Goal: Task Accomplishment & Management: Use online tool/utility

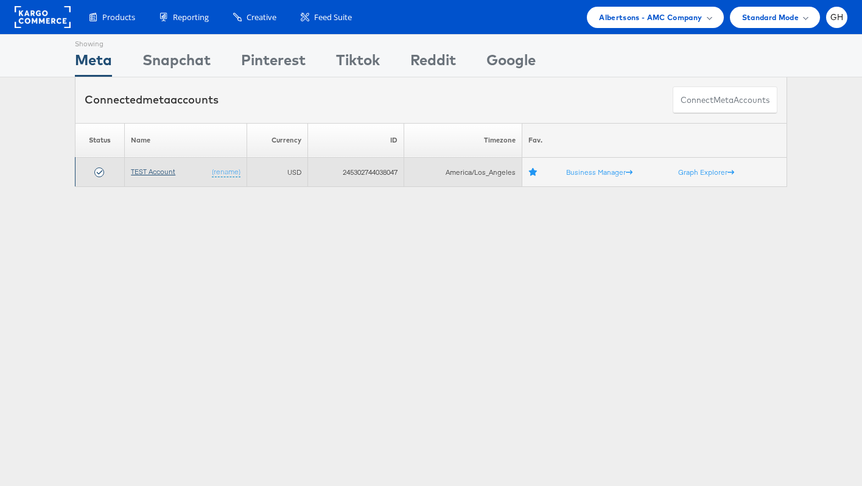
click at [153, 170] on link "TEST Account" at bounding box center [153, 171] width 44 height 9
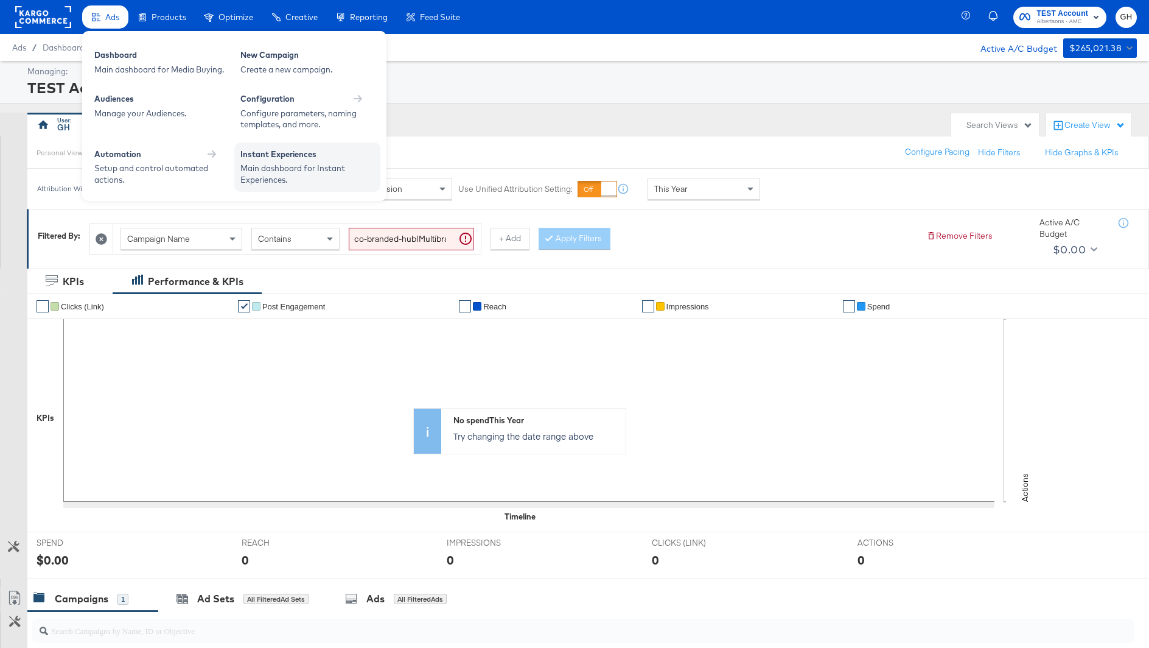
click at [250, 158] on div "Instant Experiences" at bounding box center [307, 156] width 134 height 15
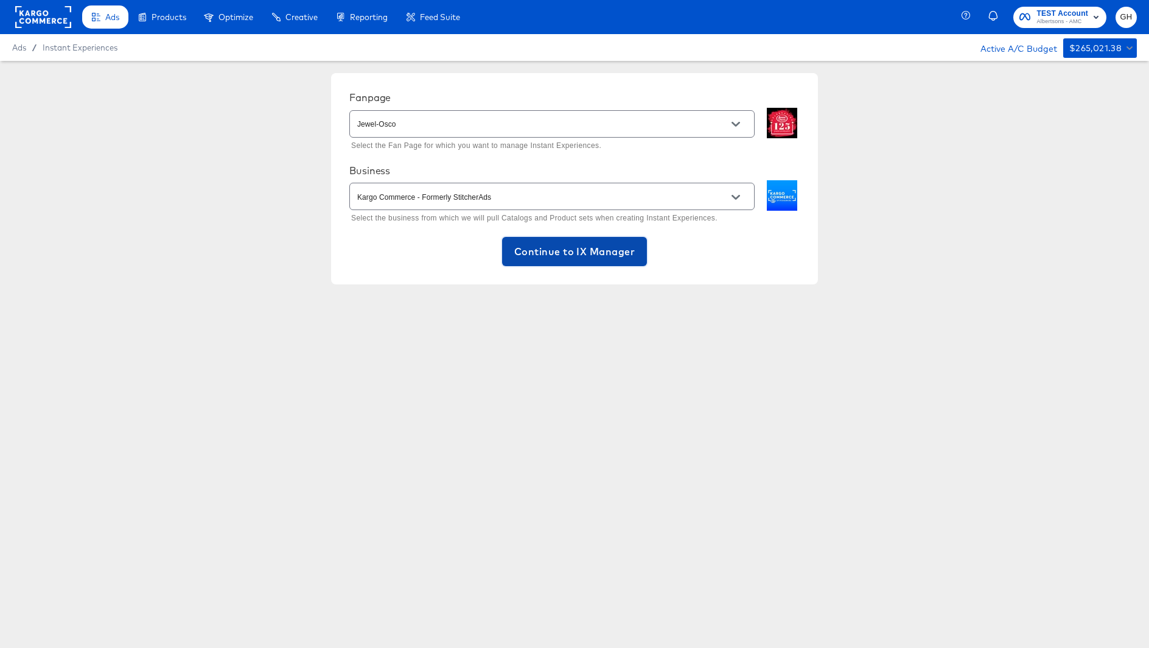
click at [600, 245] on span "Continue to IX Manager" at bounding box center [574, 251] width 121 height 17
